Goal: Navigation & Orientation: Find specific page/section

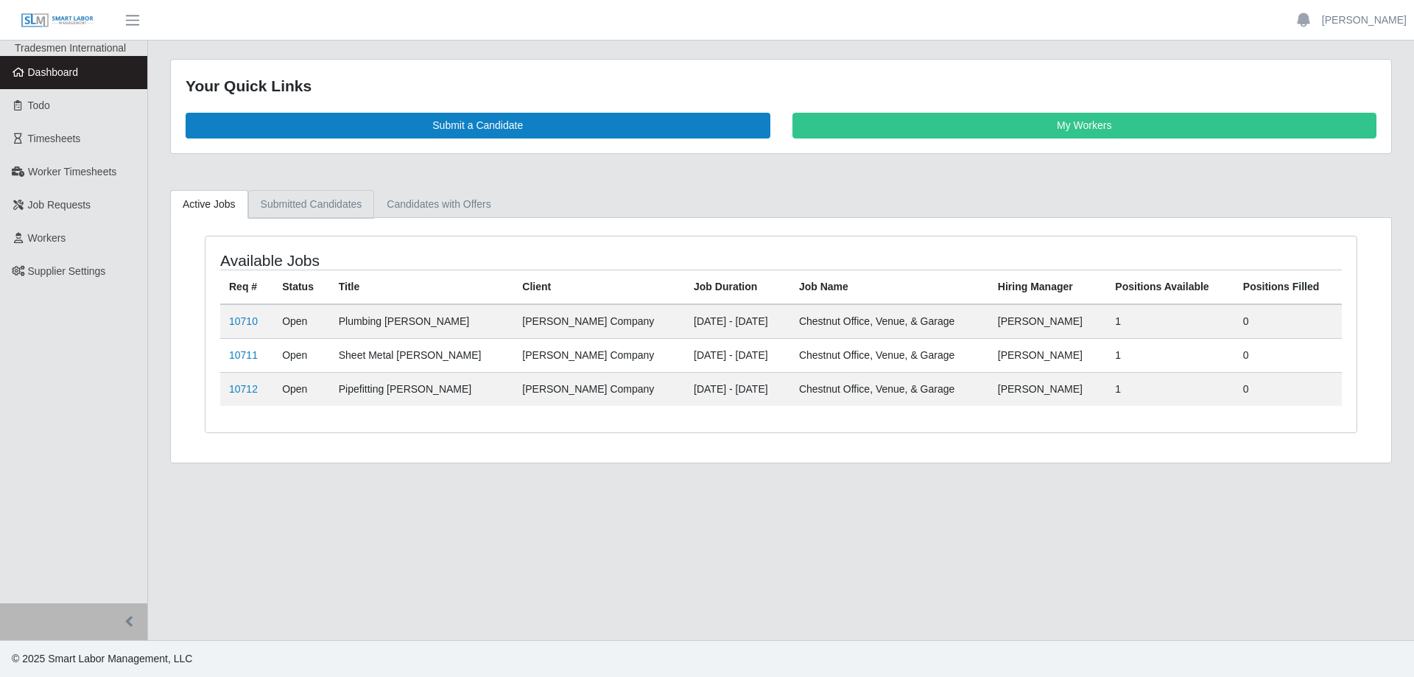
click at [304, 200] on link "Submitted Candidates" at bounding box center [311, 204] width 127 height 29
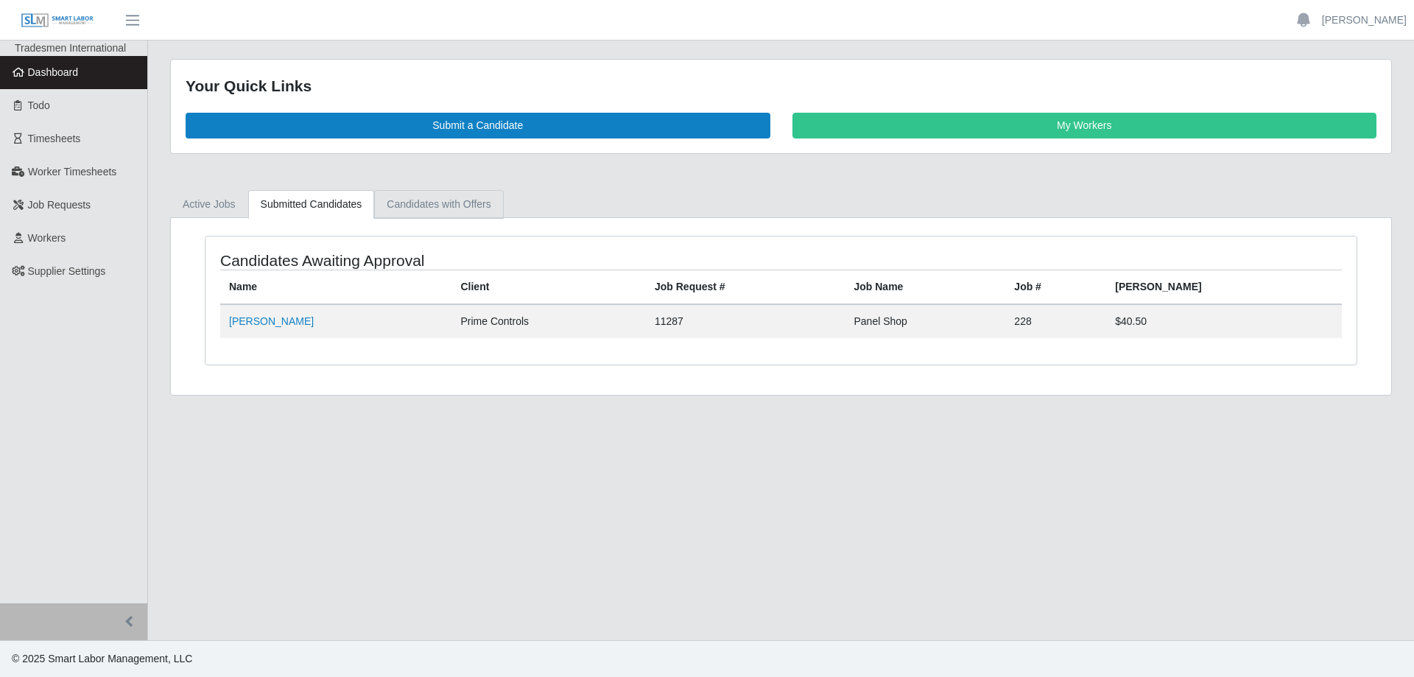
click at [431, 196] on link "Candidates with Offers" at bounding box center [438, 204] width 129 height 29
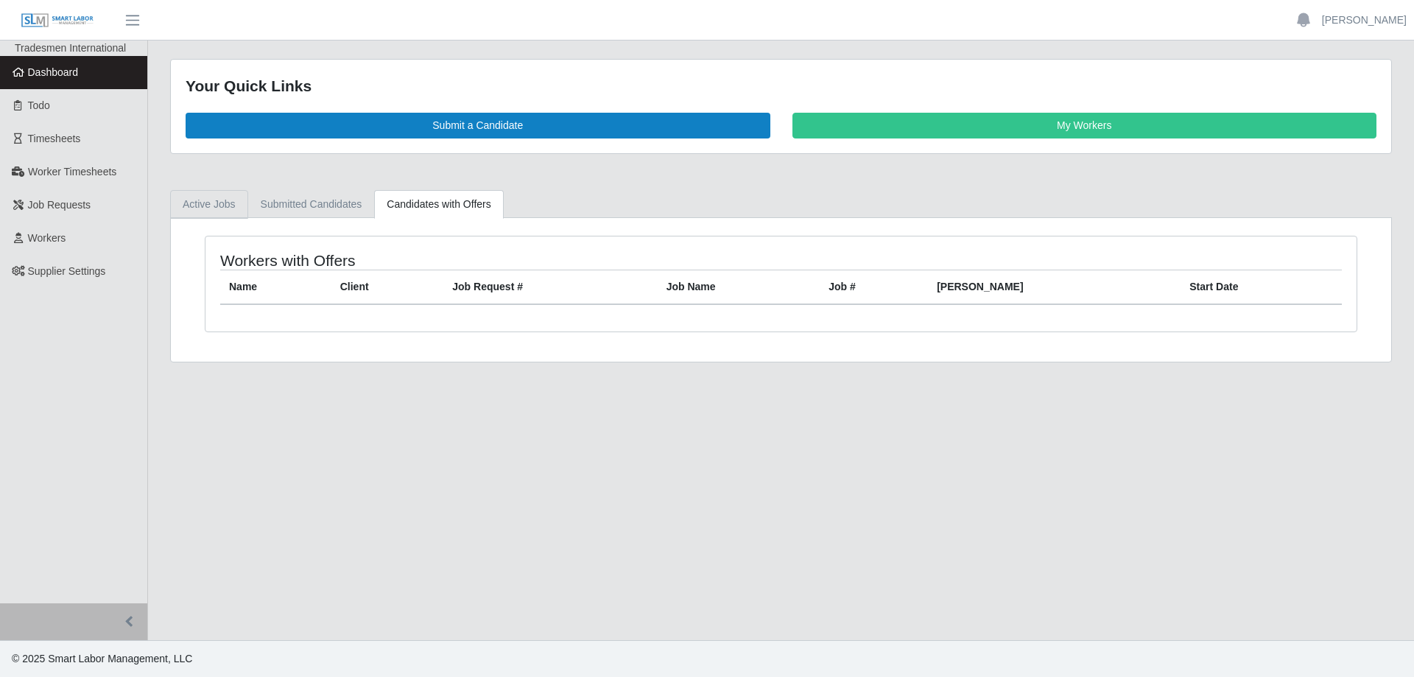
click at [211, 200] on link "Active Jobs" at bounding box center [209, 204] width 78 height 29
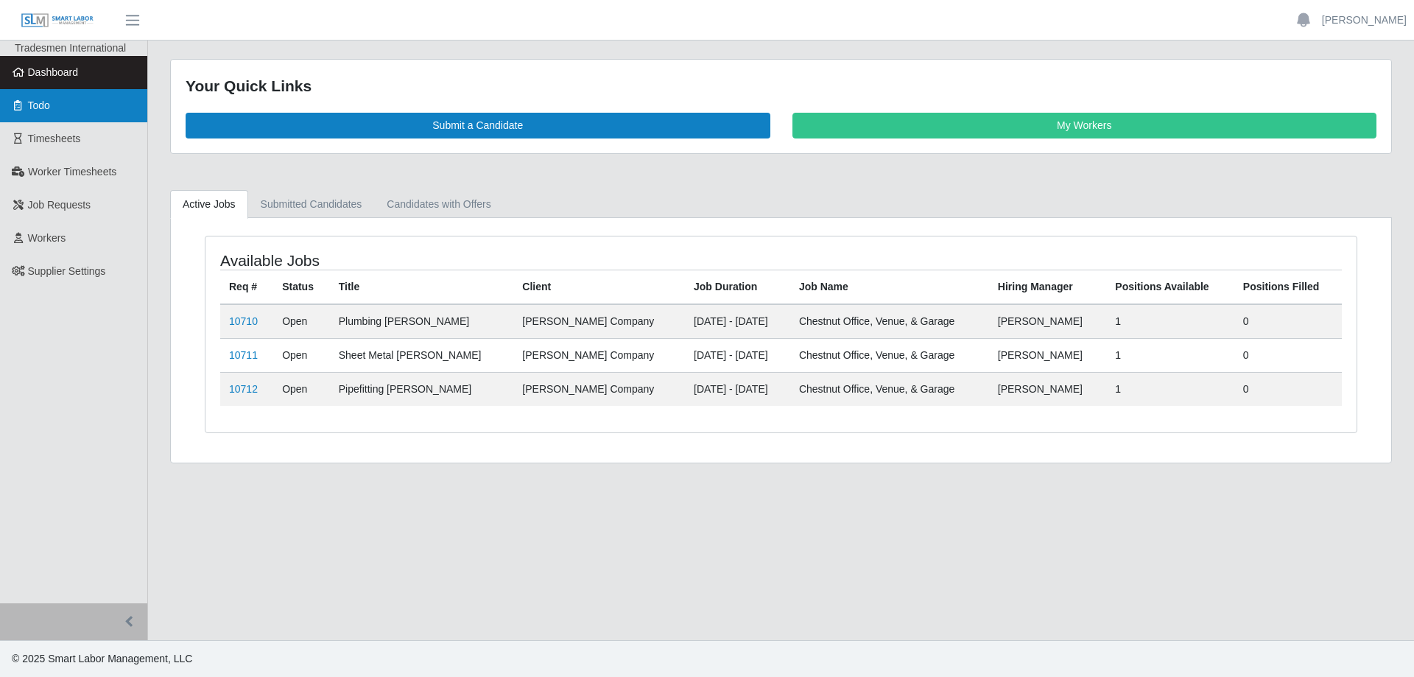
click at [66, 100] on link "Todo" at bounding box center [73, 105] width 147 height 33
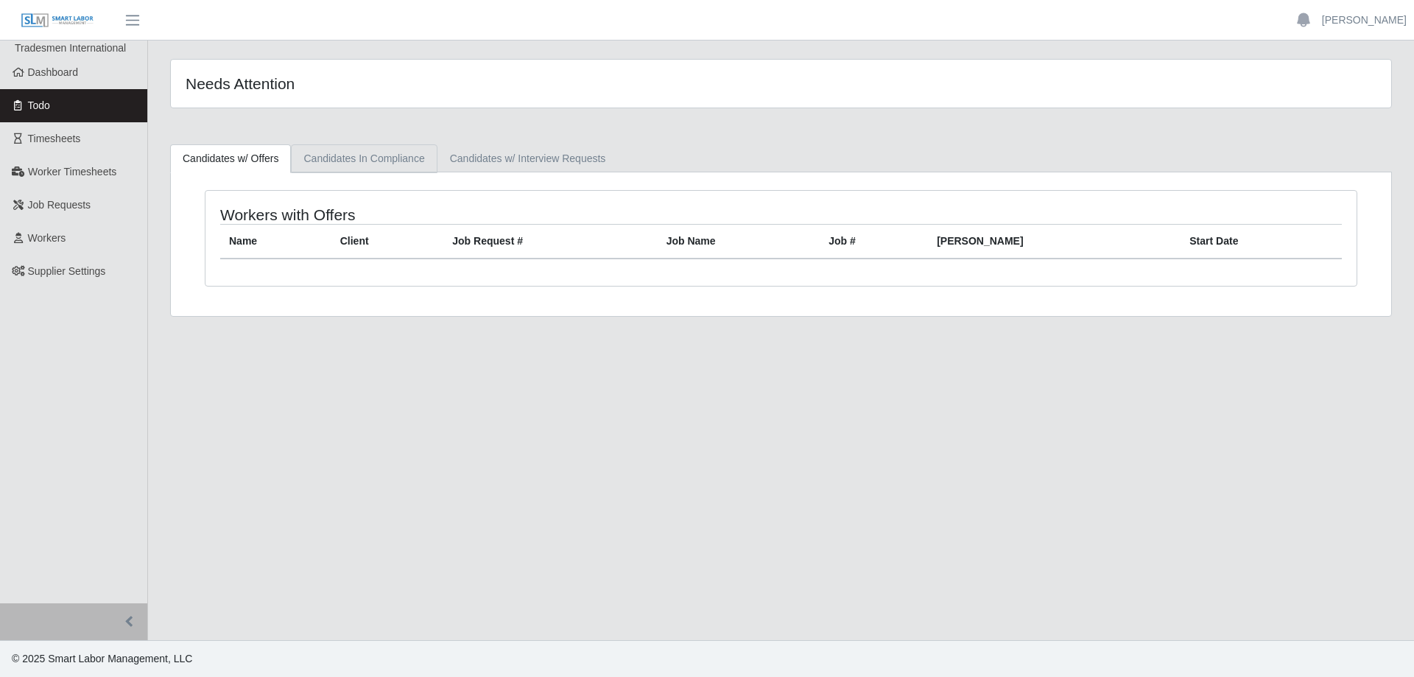
click at [377, 161] on link "Candidates In Compliance" at bounding box center [364, 158] width 146 height 29
click at [490, 166] on link "Candidates w/ Interview Requests" at bounding box center [527, 158] width 181 height 29
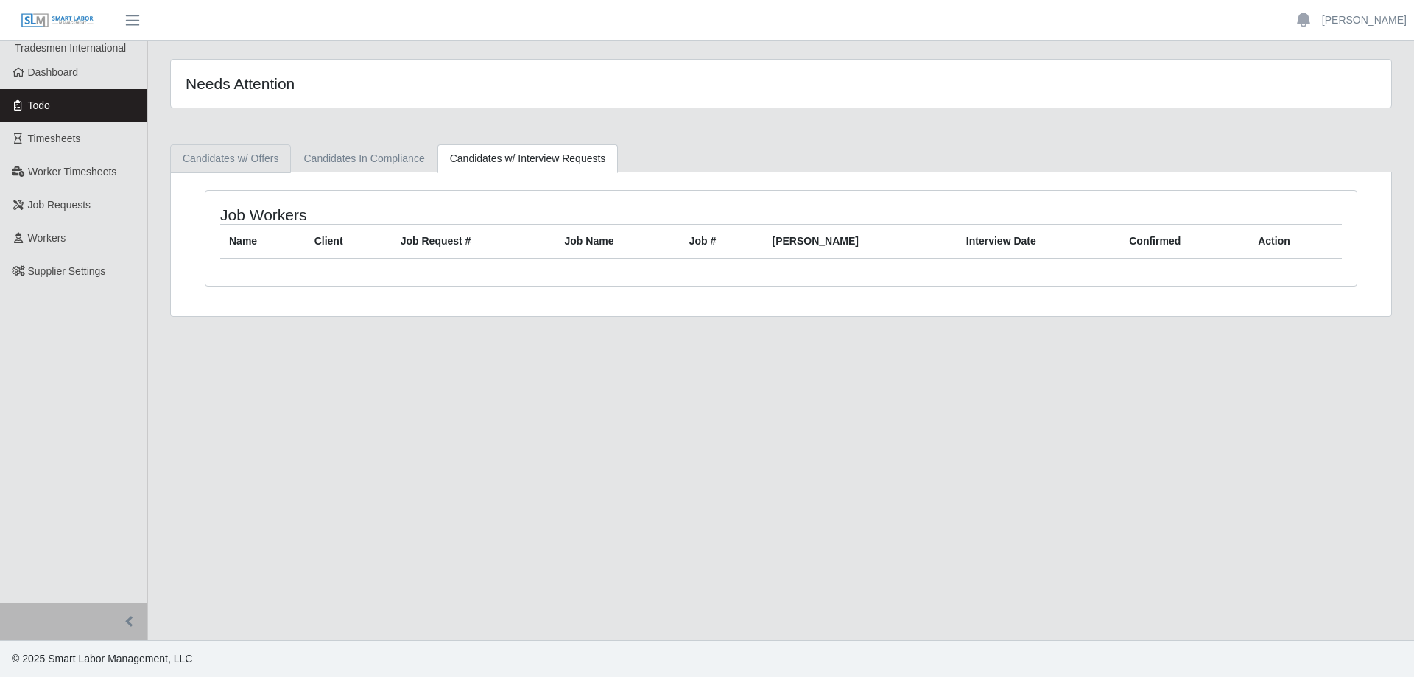
click at [211, 161] on link "Candidates w/ Offers" at bounding box center [230, 158] width 121 height 29
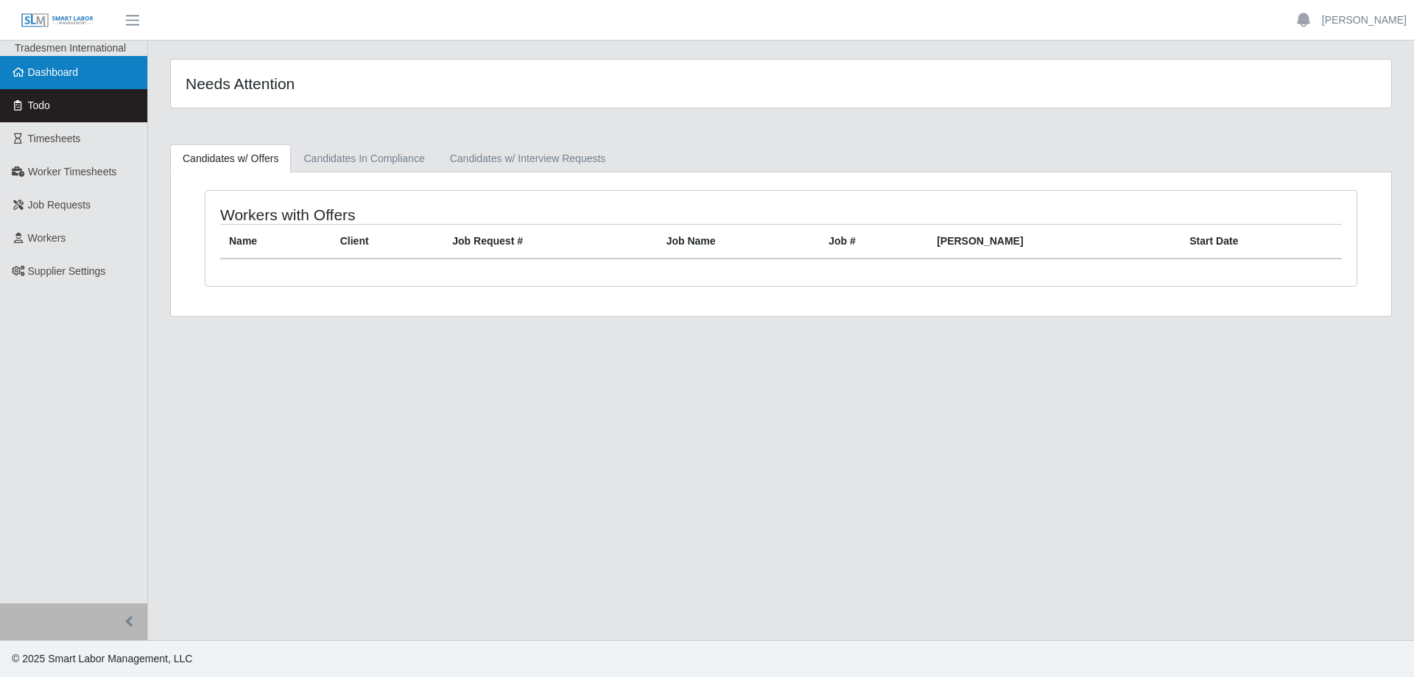
click at [74, 77] on span "Dashboard" at bounding box center [53, 72] width 51 height 12
